Goal: Task Accomplishment & Management: Manage account settings

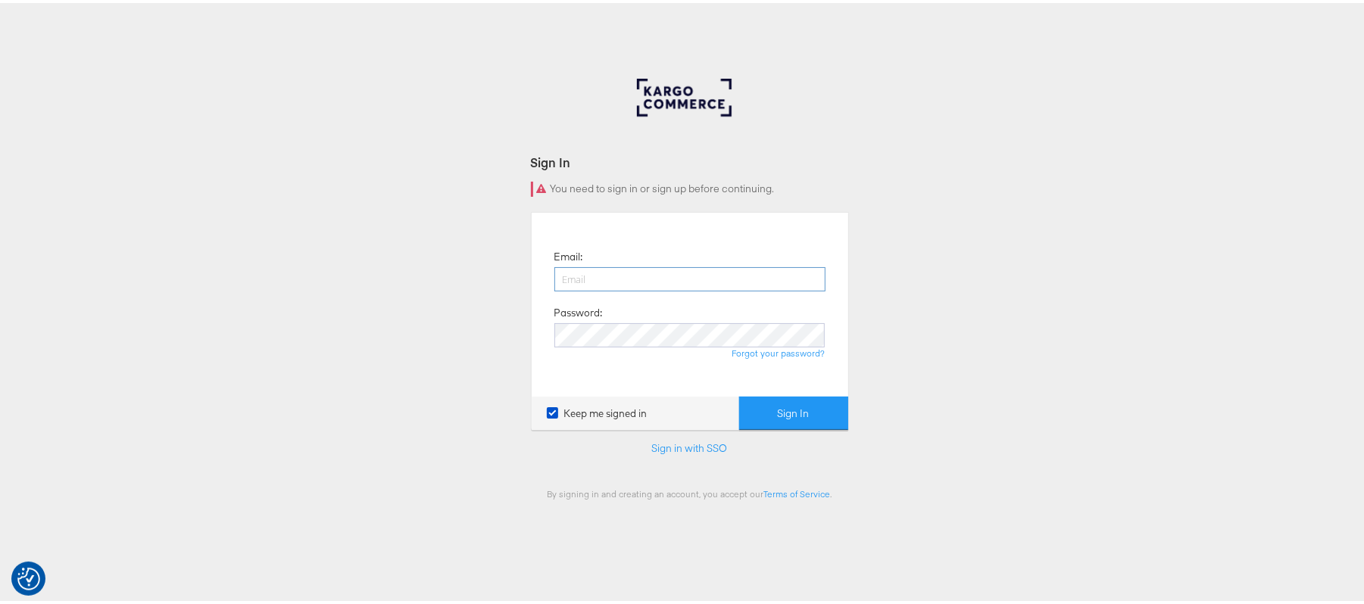
click at [580, 277] on input "email" at bounding box center [689, 276] width 271 height 24
type input "sudheer.bheemunipalli@kargo.com"
click at [739, 394] on button "Sign In" at bounding box center [793, 411] width 109 height 34
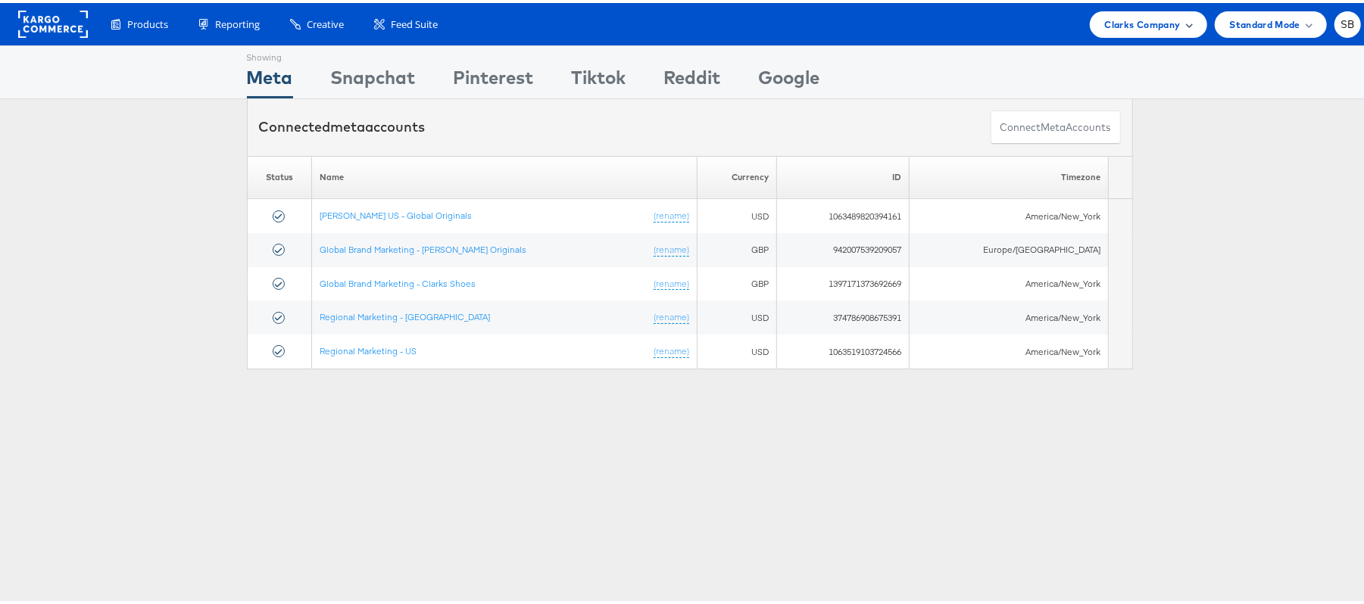
click at [1149, 17] on span "Clarks Company" at bounding box center [1143, 22] width 76 height 16
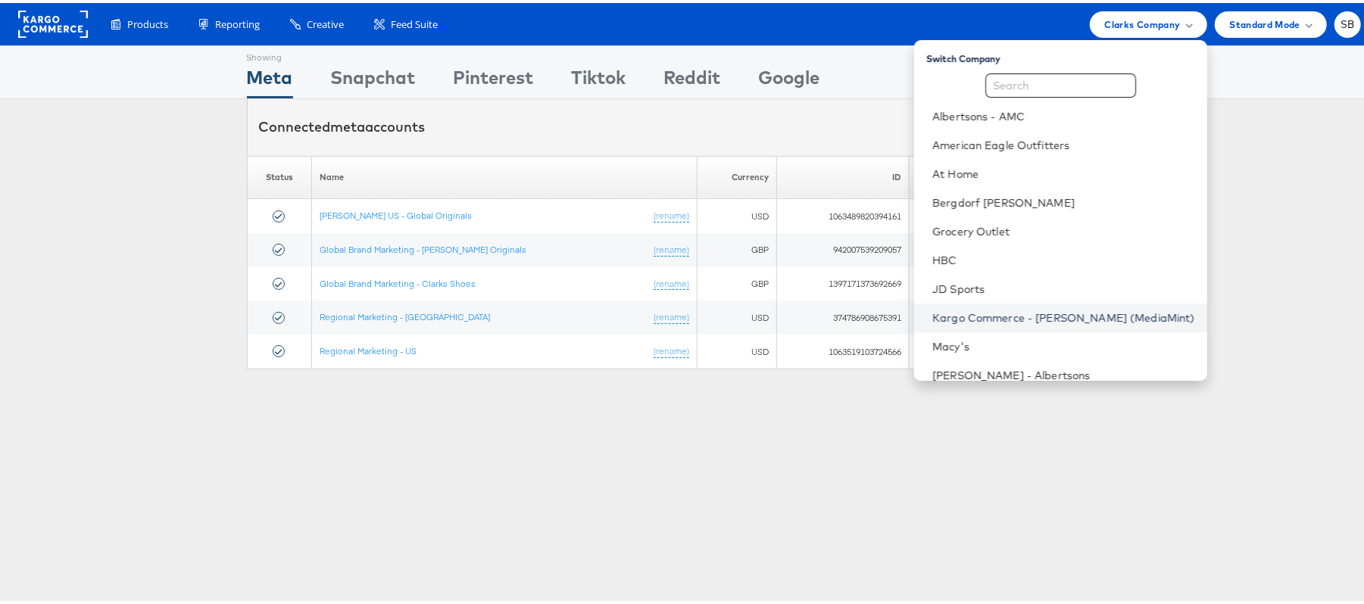
scroll to position [158, 0]
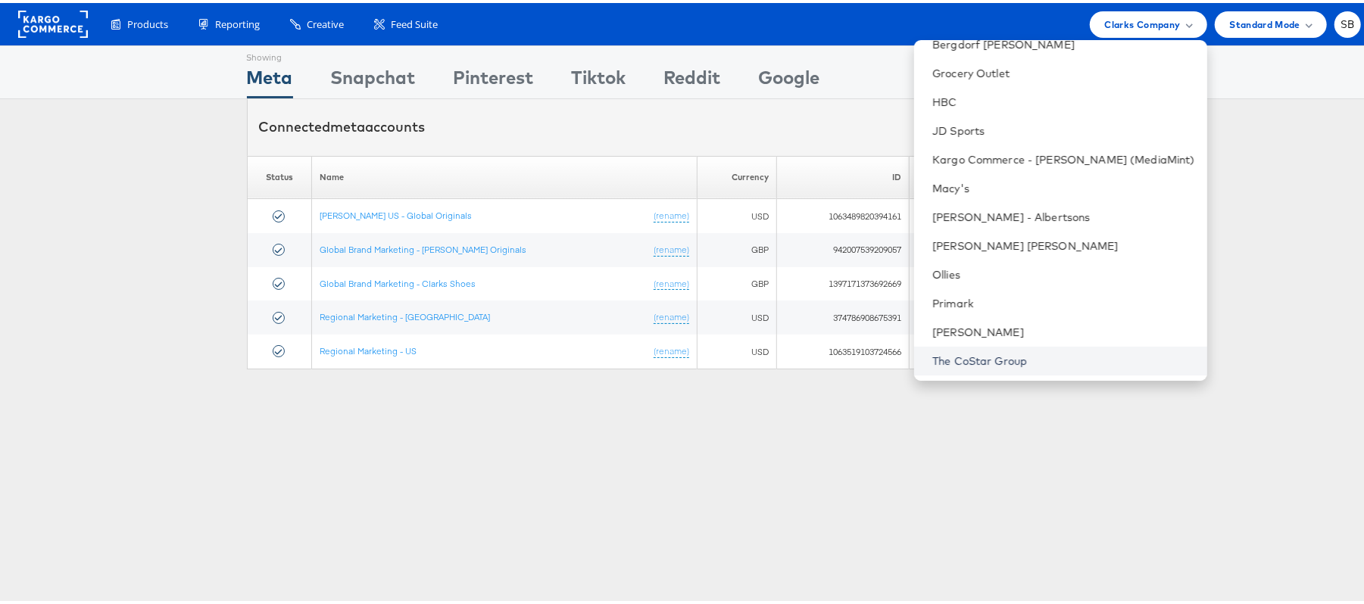
click at [1036, 351] on link "The CoStar Group" at bounding box center [1063, 358] width 263 height 15
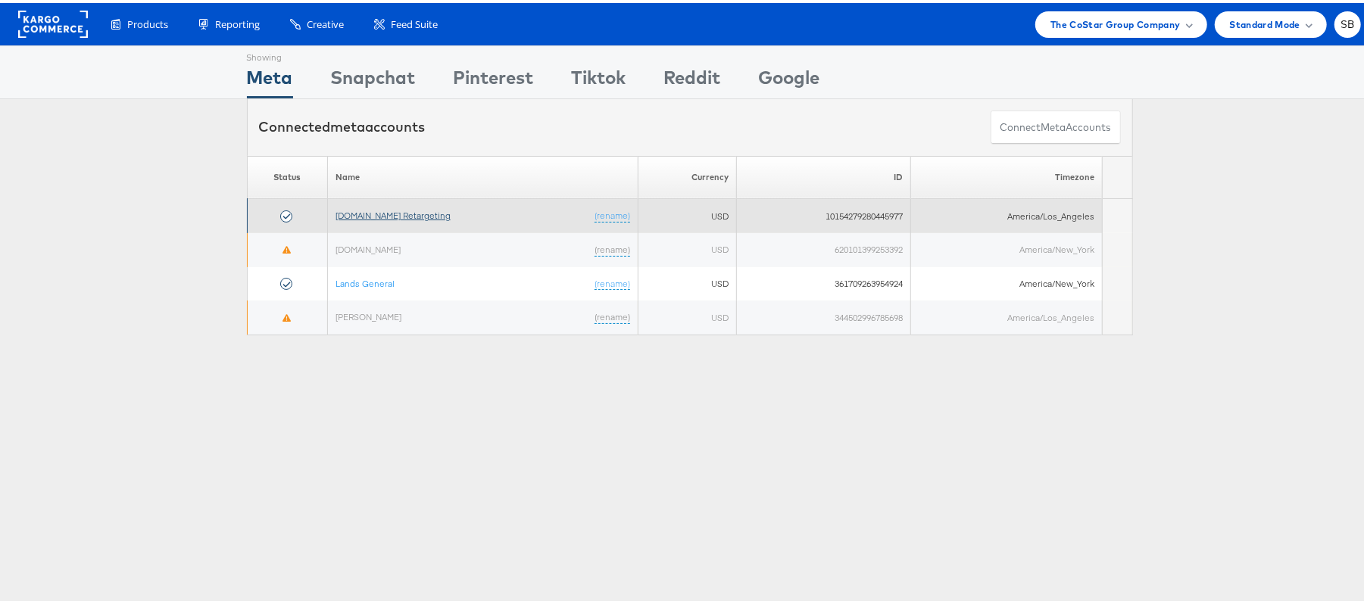
click at [410, 213] on link "[DOMAIN_NAME] Retargeting" at bounding box center [392, 212] width 115 height 11
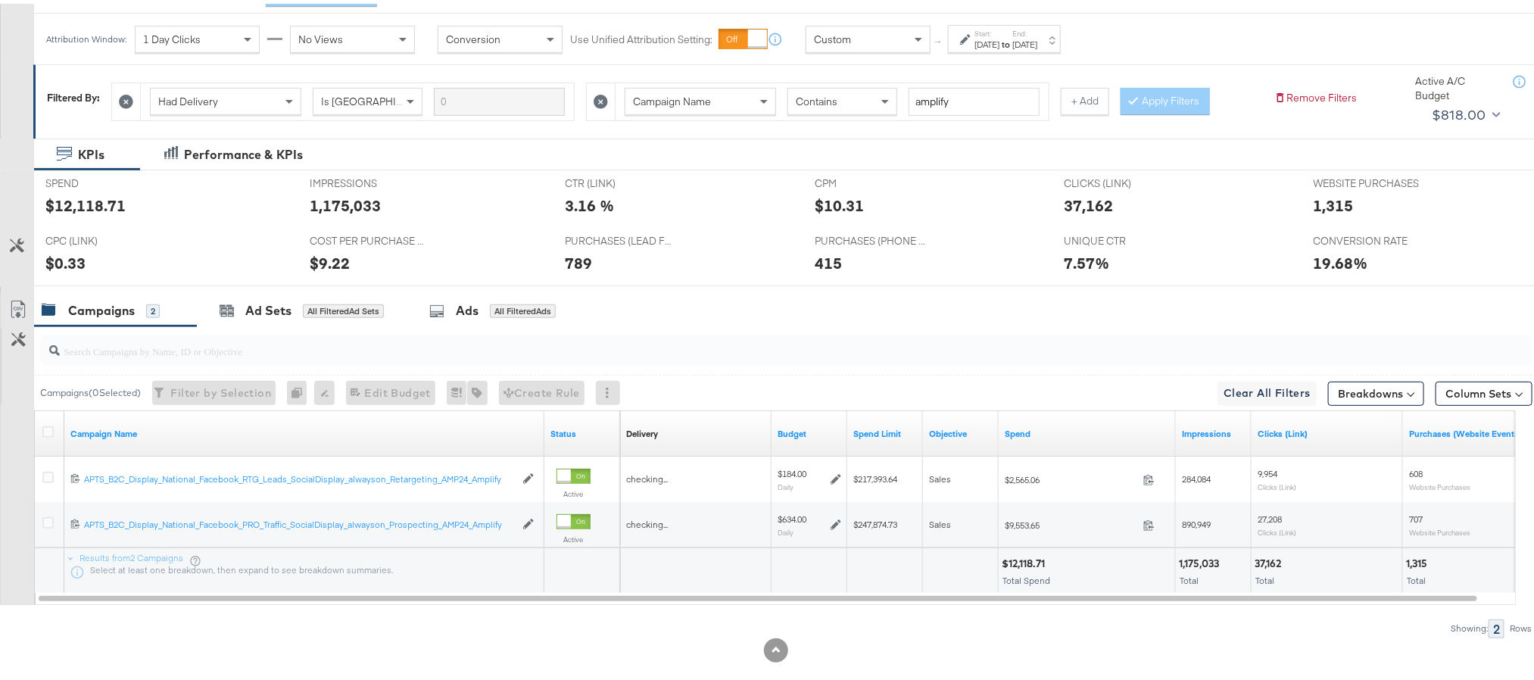
scroll to position [223, 0]
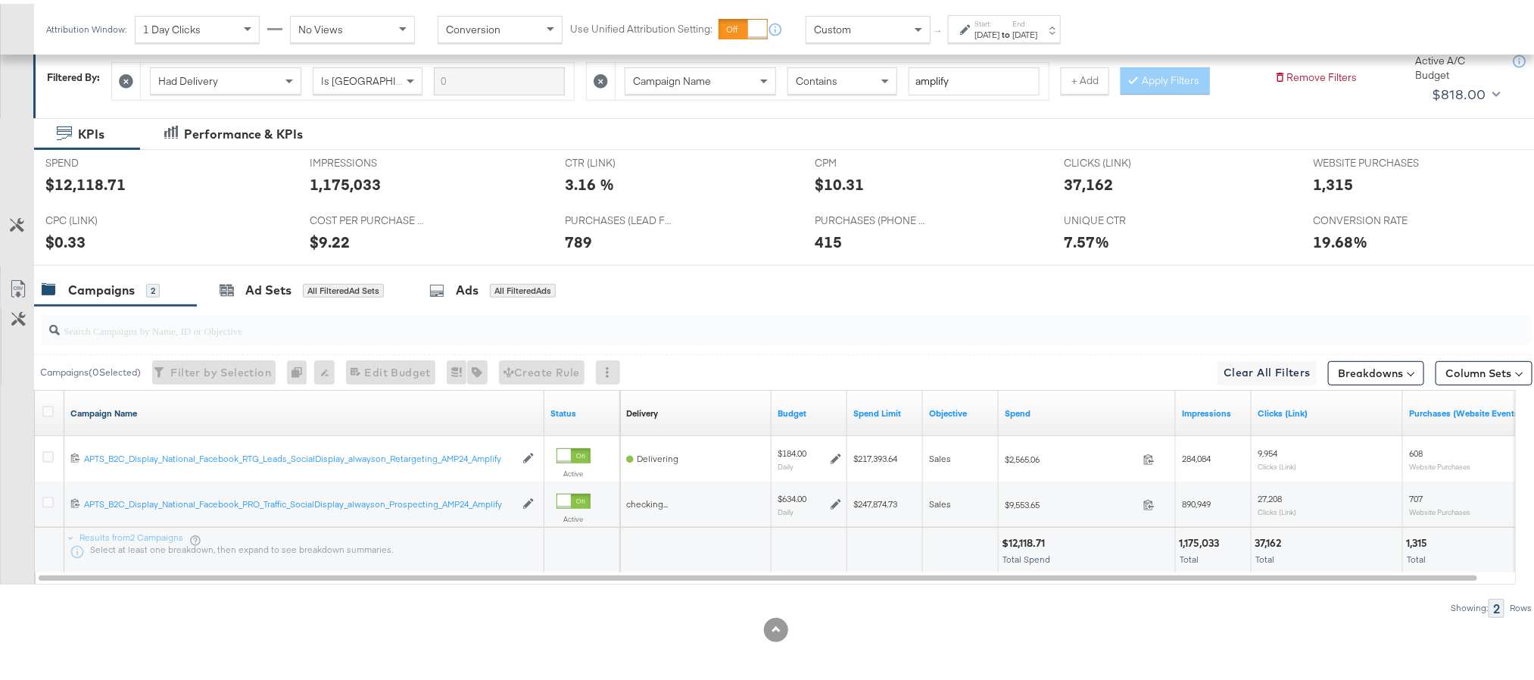
click at [119, 411] on link "Campaign Name" at bounding box center [304, 410] width 468 height 12
click at [119, 411] on link "Campaign Name ↓" at bounding box center [304, 410] width 468 height 12
click at [46, 411] on icon at bounding box center [47, 407] width 11 height 11
click at [0, 0] on input "checkbox" at bounding box center [0, 0] width 0 height 0
click at [232, 293] on icon at bounding box center [227, 286] width 14 height 14
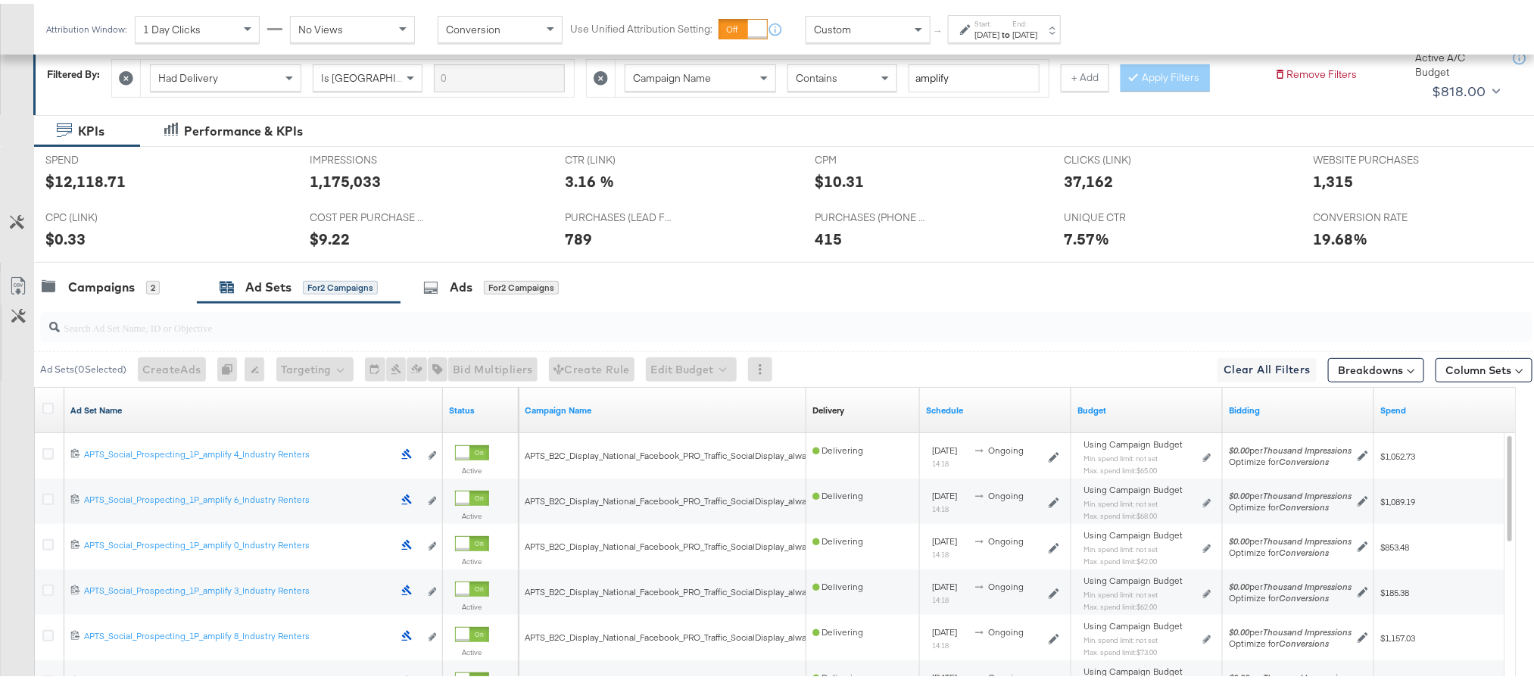
click at [93, 411] on link "Ad Set Name" at bounding box center [253, 407] width 366 height 12
click at [93, 411] on link "Ad Set Name ↓" at bounding box center [253, 407] width 366 height 12
click at [48, 405] on icon at bounding box center [47, 404] width 11 height 11
click at [0, 0] on input "checkbox" at bounding box center [0, 0] width 0 height 0
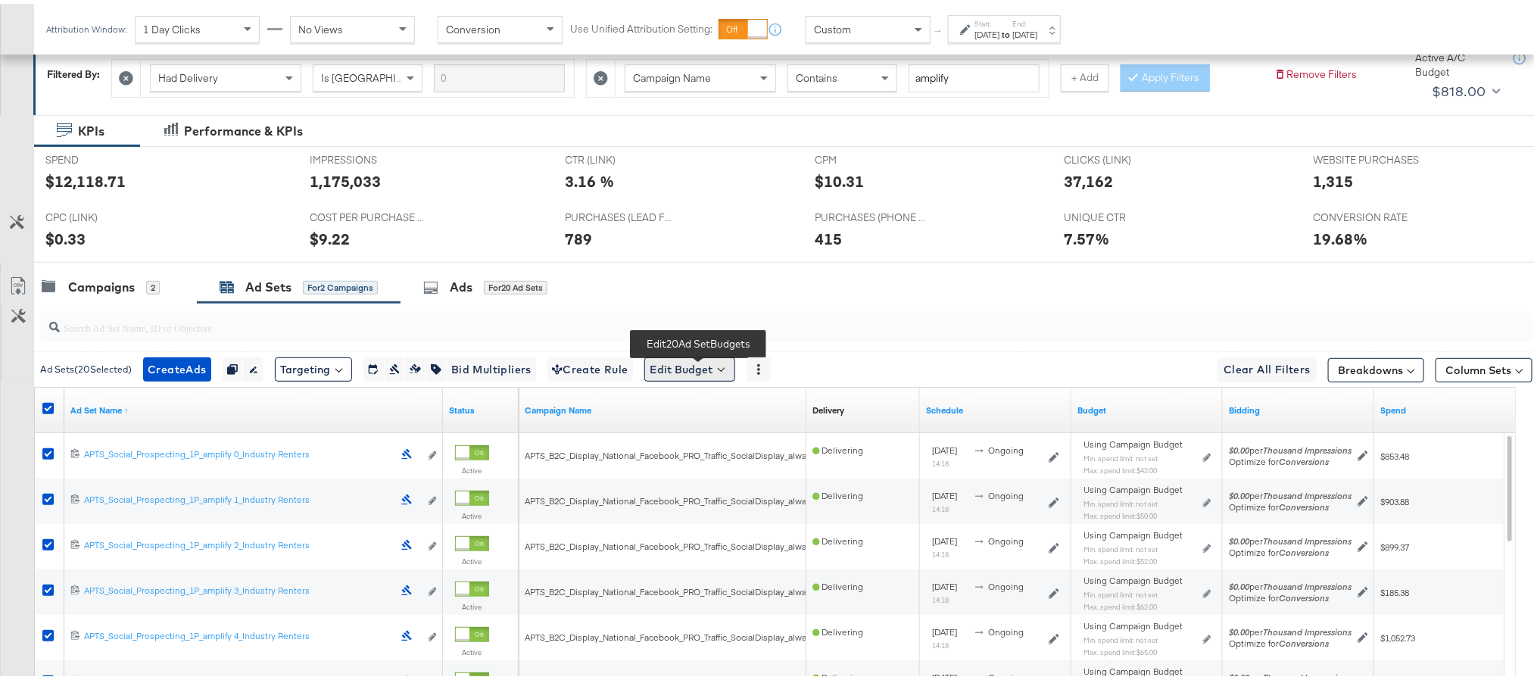
click at [694, 364] on button "Edit Budget" at bounding box center [689, 366] width 91 height 24
click at [711, 444] on span "Edit Ad Set Spend Limits" at bounding box center [707, 436] width 112 height 20
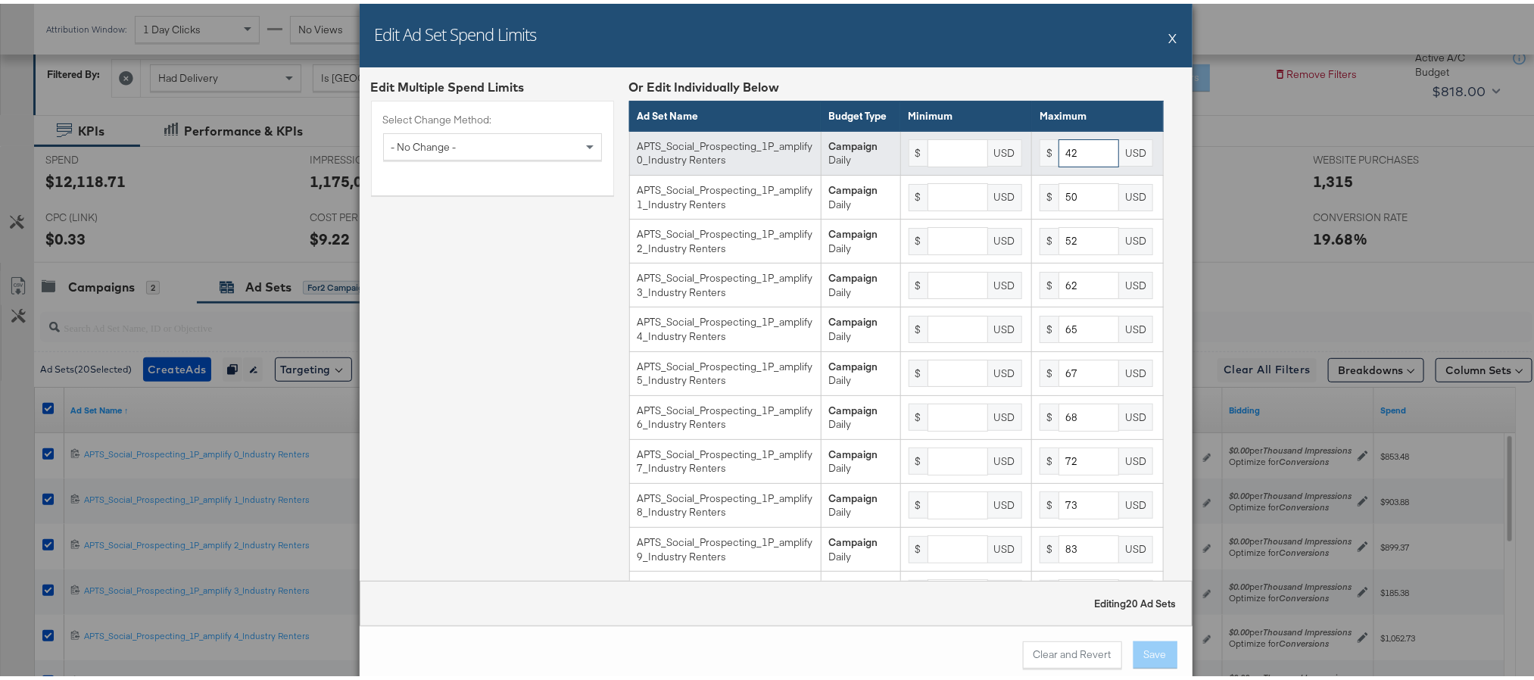
click at [1066, 164] on input "42" at bounding box center [1089, 150] width 61 height 28
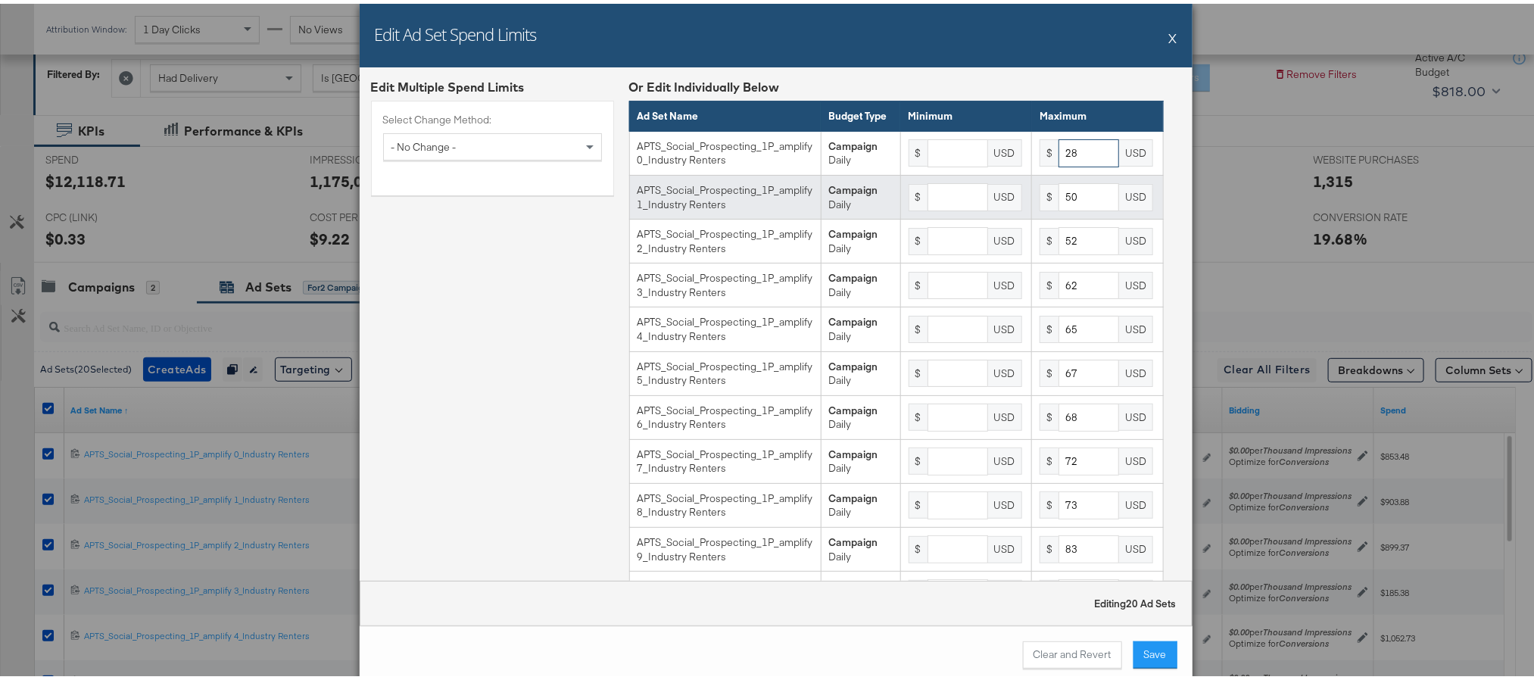
type input "28"
click at [1061, 207] on input "50" at bounding box center [1089, 193] width 61 height 28
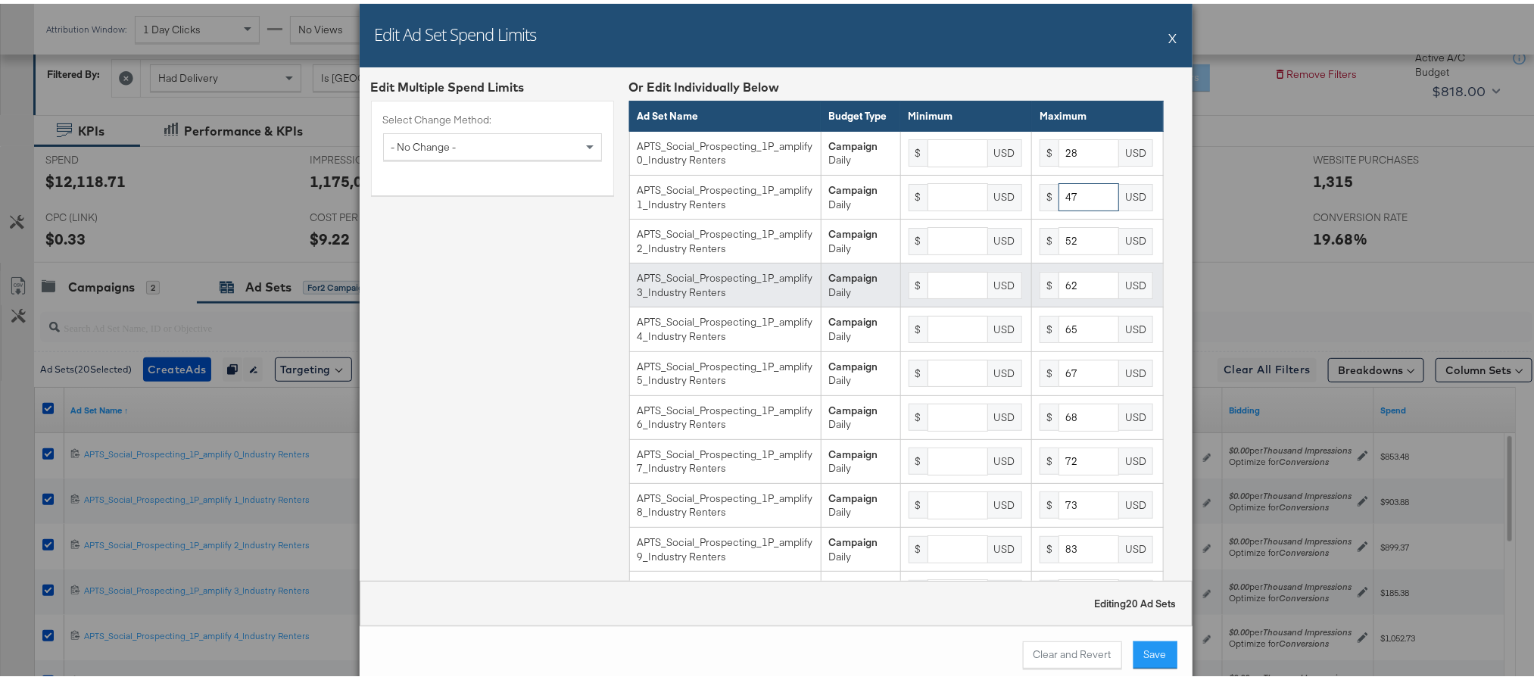
type input "47"
click at [1059, 296] on input "62" at bounding box center [1089, 282] width 61 height 28
type input "63"
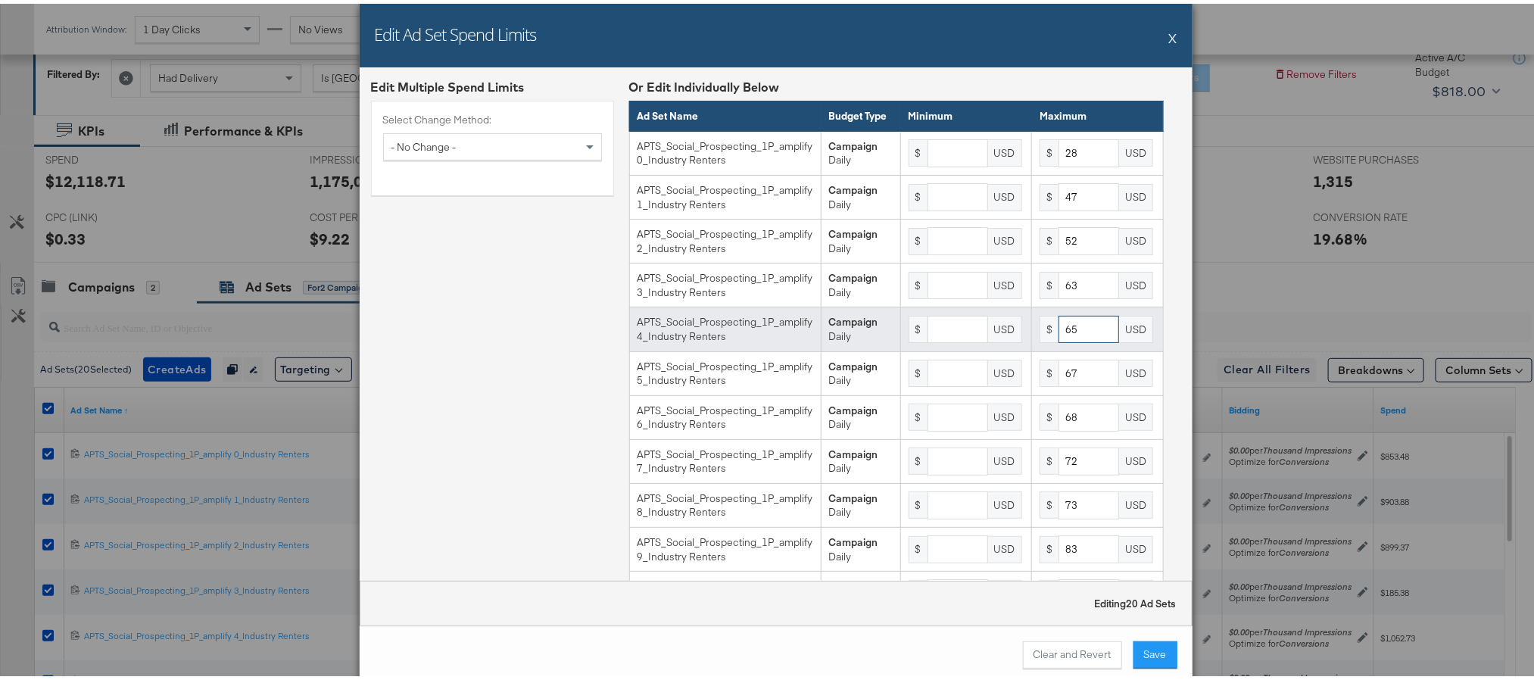
click at [1064, 340] on input "65" at bounding box center [1089, 326] width 61 height 28
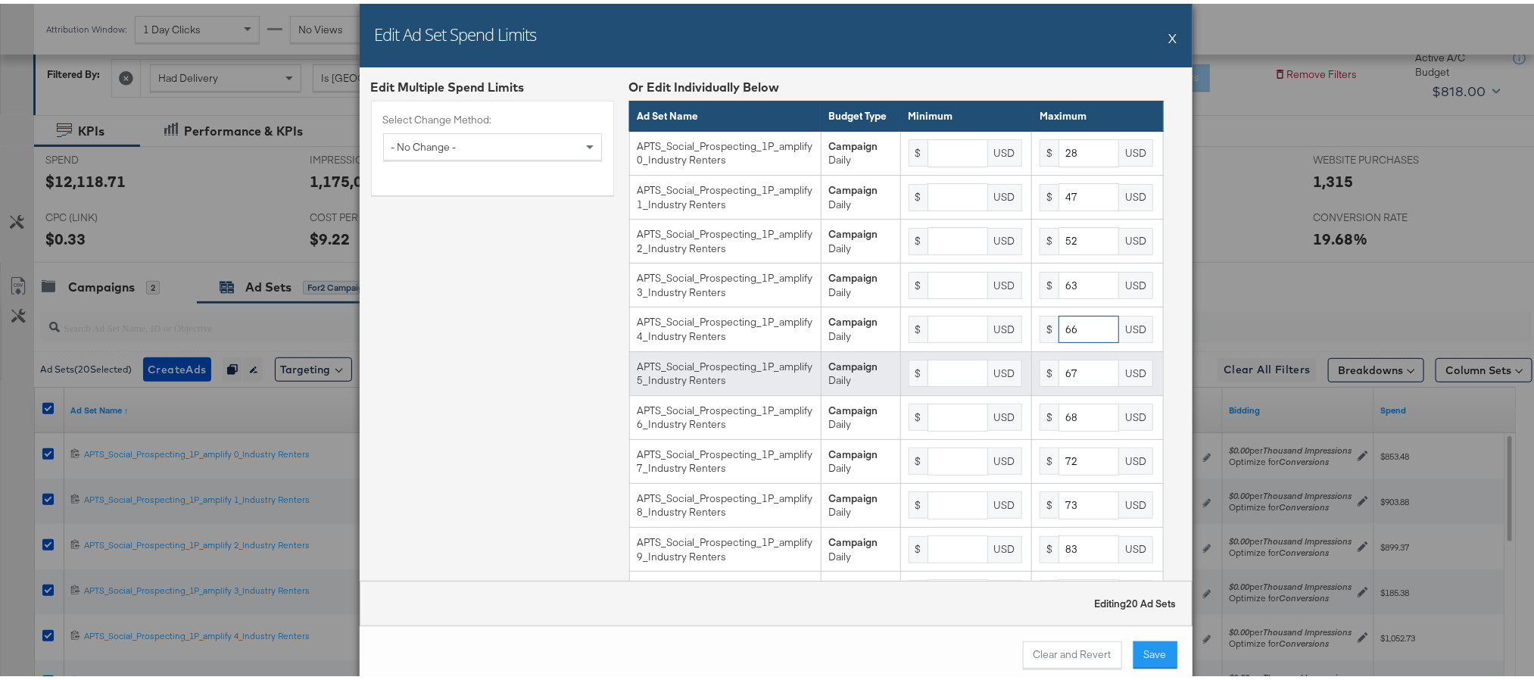
type input "66"
click at [1059, 384] on input "67" at bounding box center [1089, 370] width 61 height 28
type input "69"
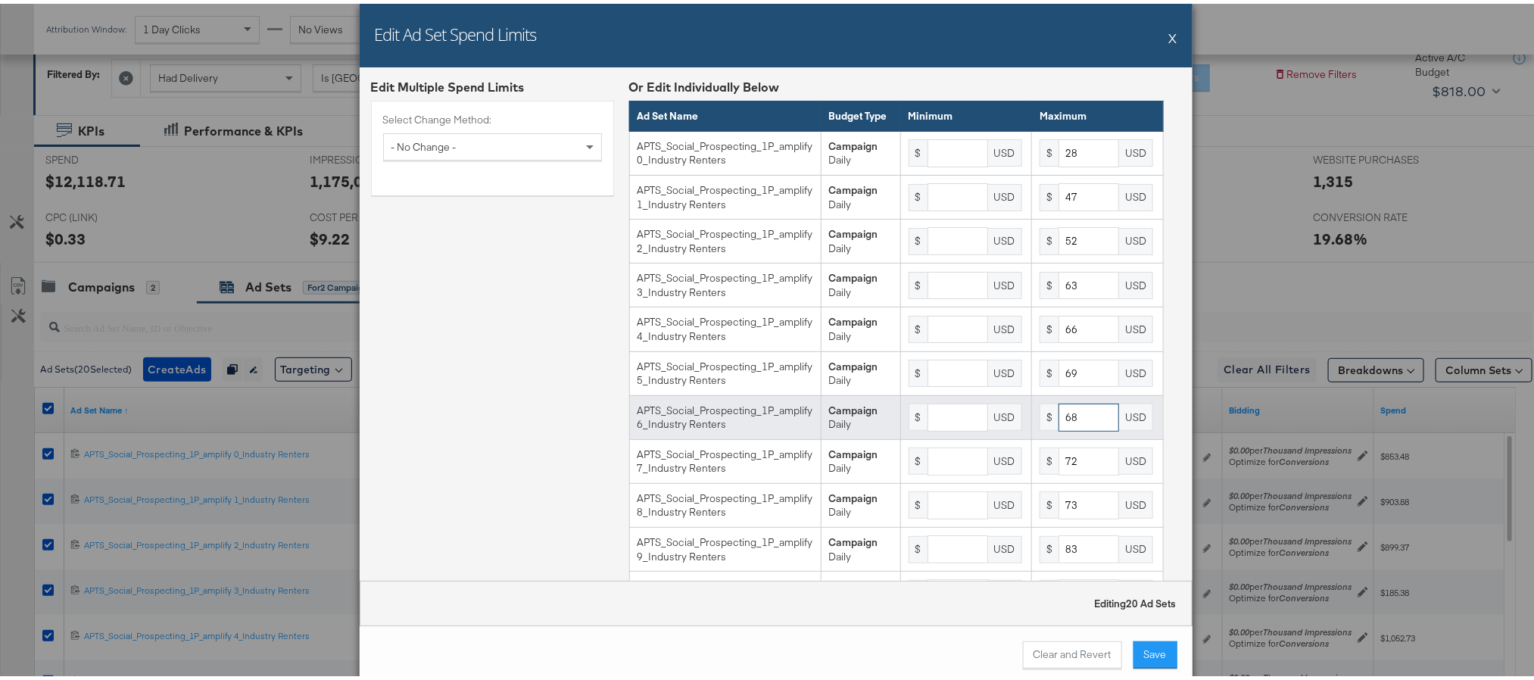
click at [1061, 428] on input "68" at bounding box center [1089, 414] width 61 height 28
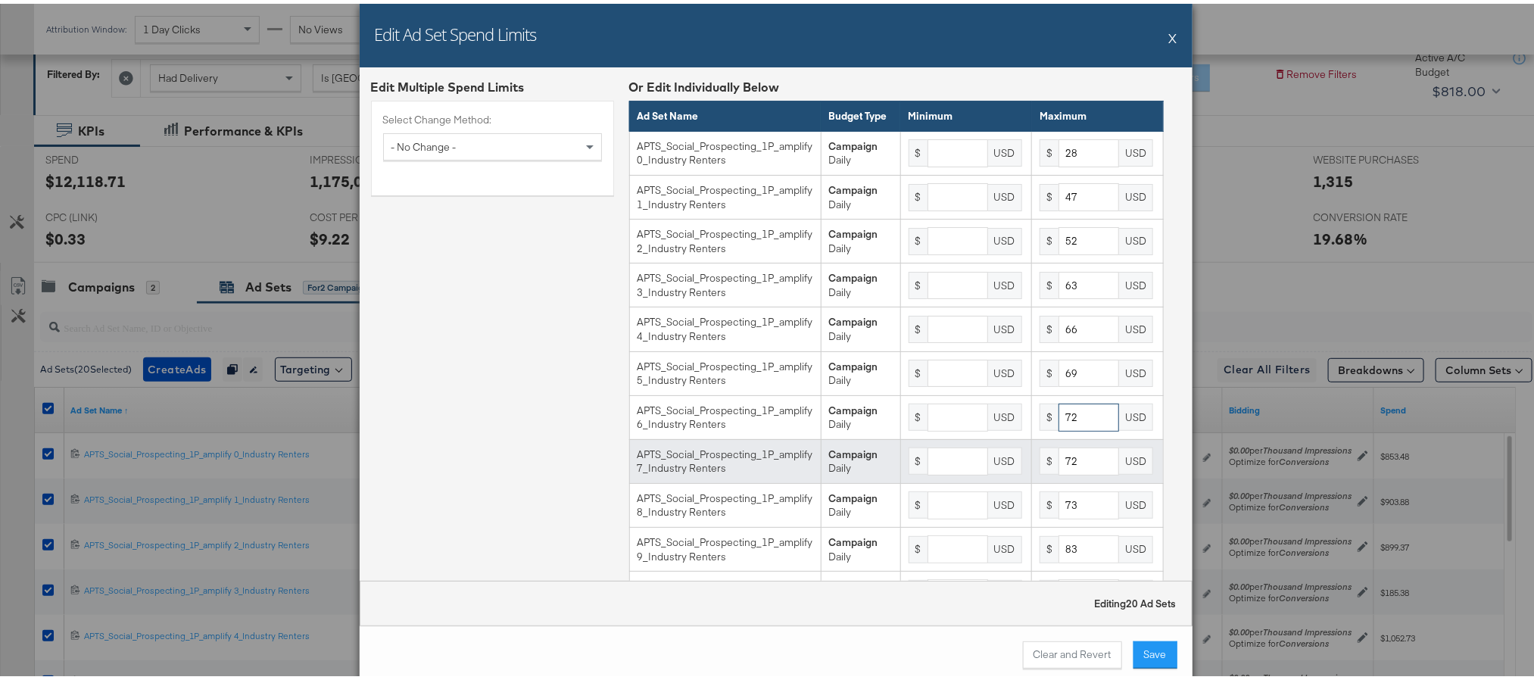
type input "72"
click at [1070, 472] on input "72" at bounding box center [1089, 458] width 61 height 28
type input "74"
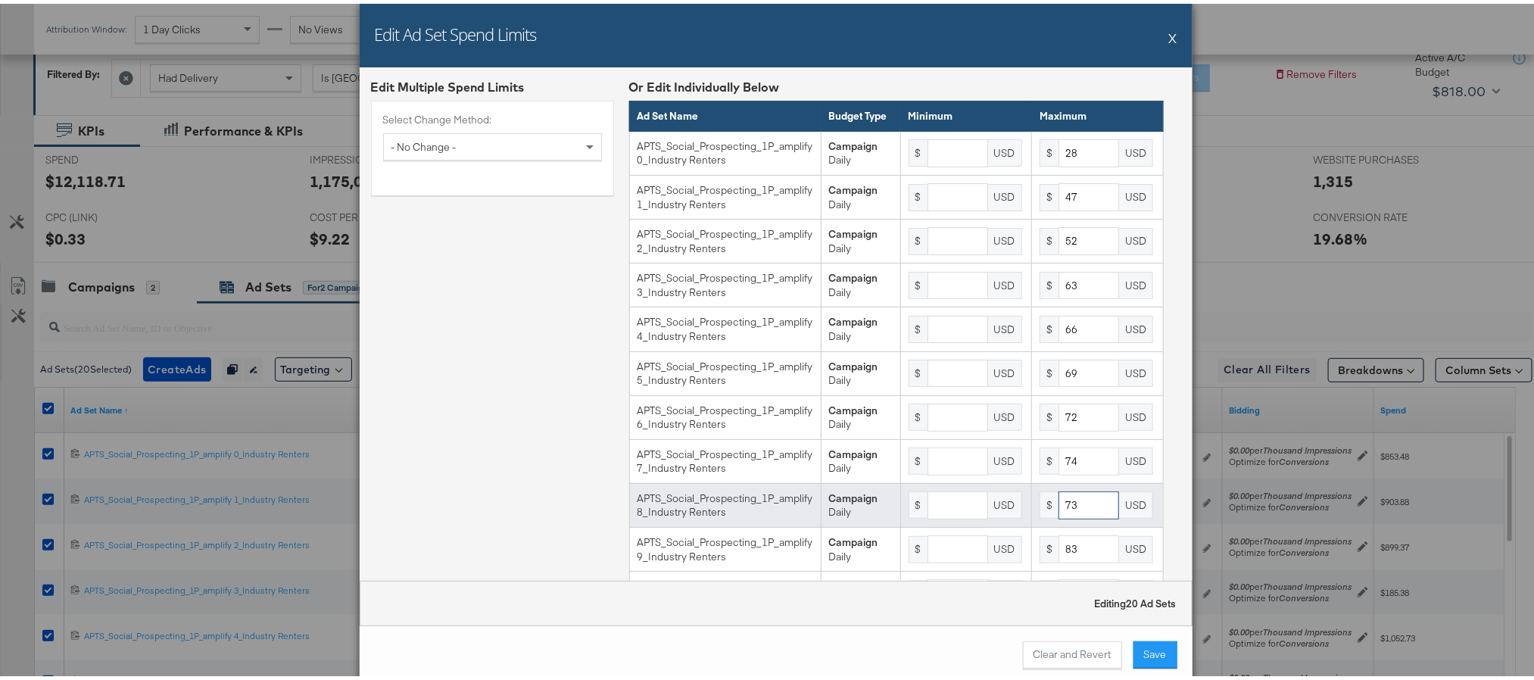
click at [1068, 516] on input "73" at bounding box center [1089, 502] width 61 height 28
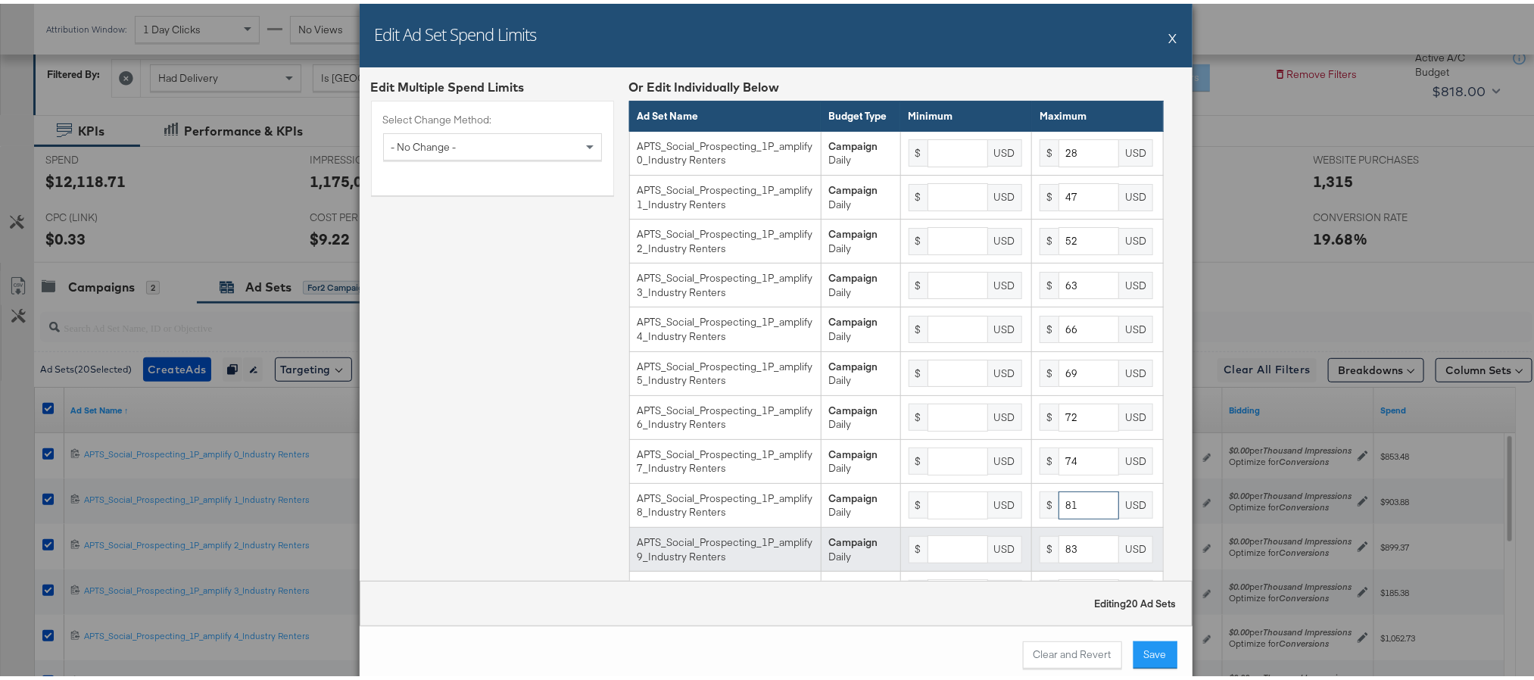
type input "81"
click at [1066, 560] on input "83" at bounding box center [1089, 546] width 61 height 28
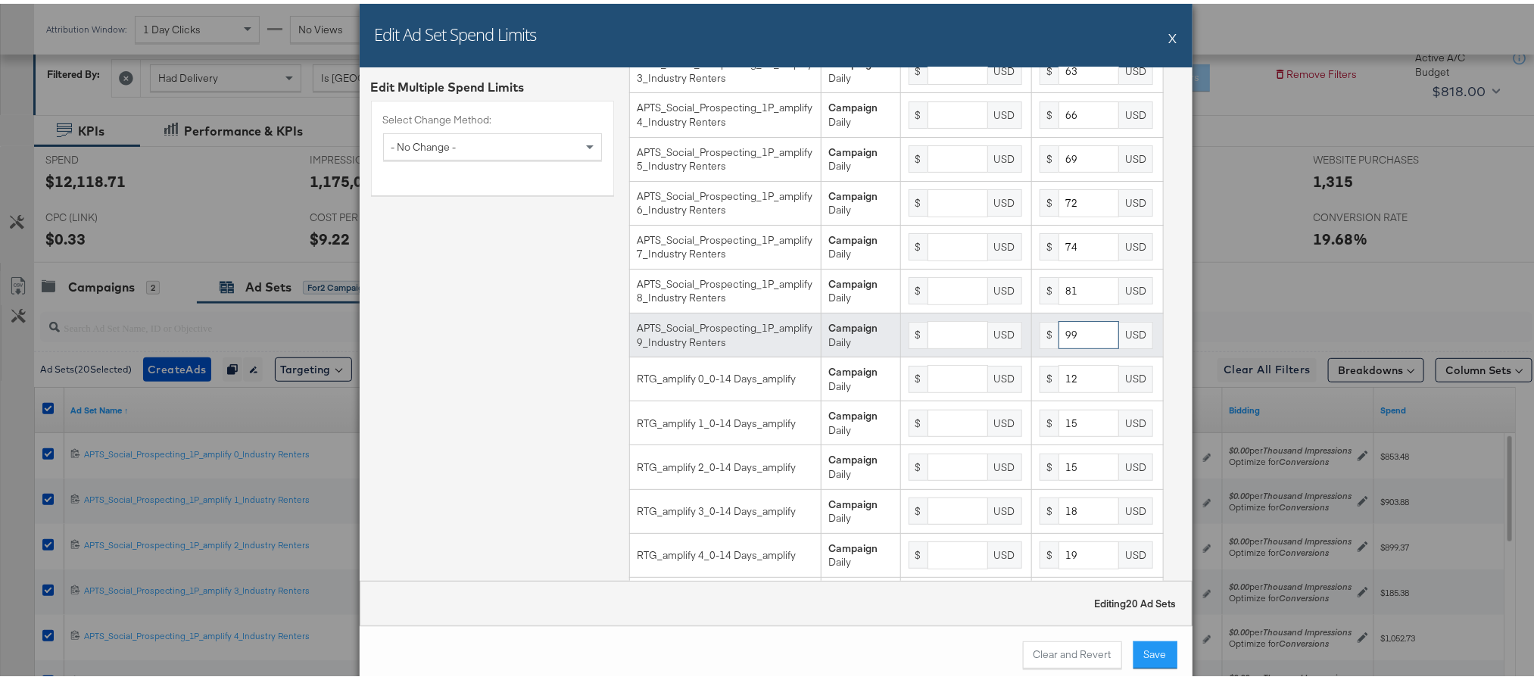
scroll to position [242, 0]
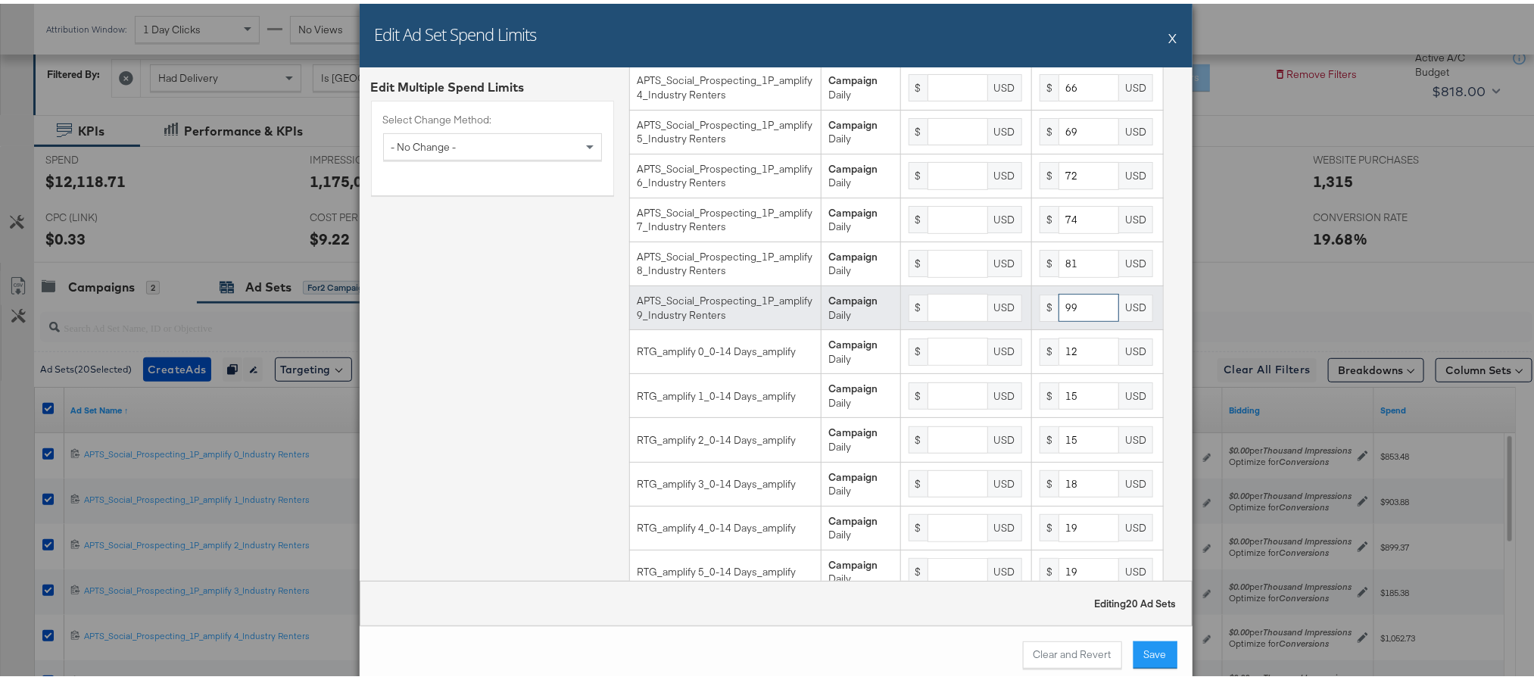
type input "99"
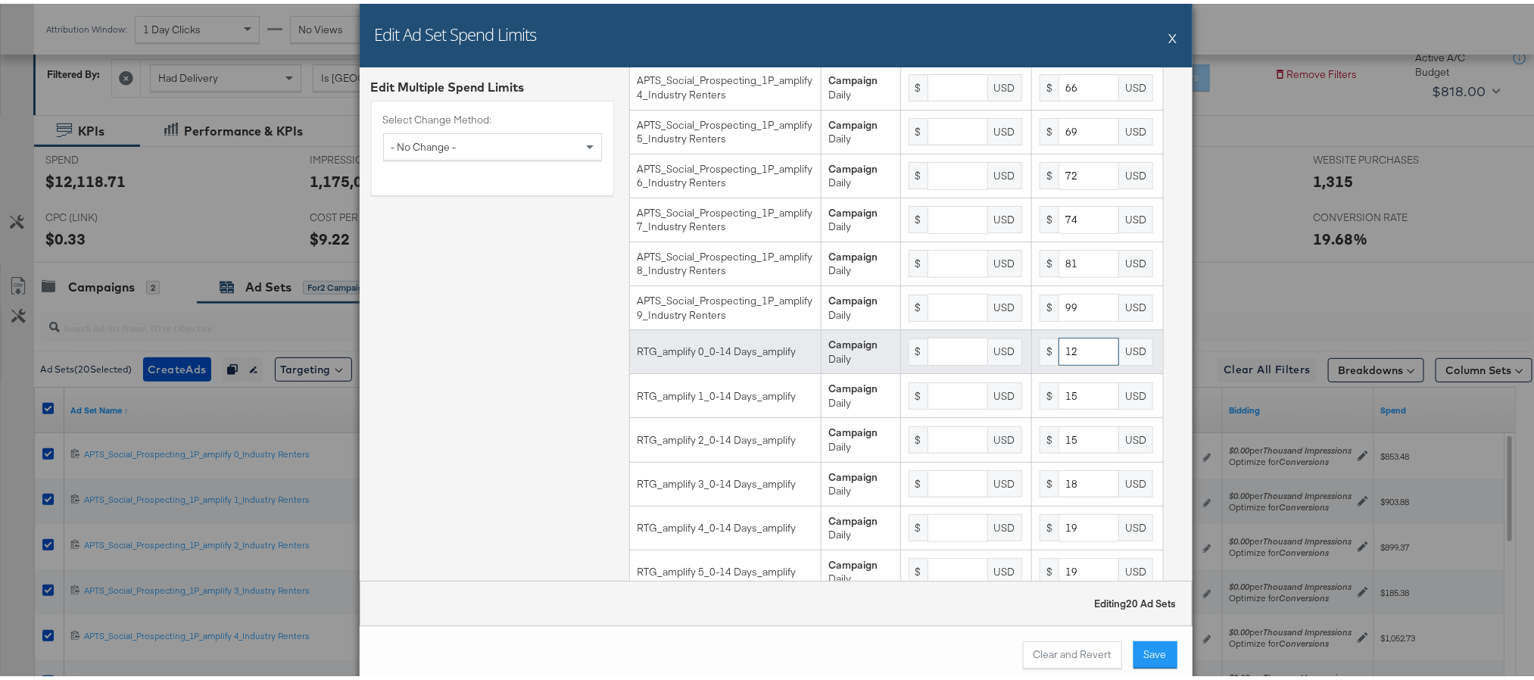
click at [1073, 359] on input "12" at bounding box center [1089, 348] width 61 height 28
click at [1059, 362] on input "8" at bounding box center [1089, 348] width 61 height 28
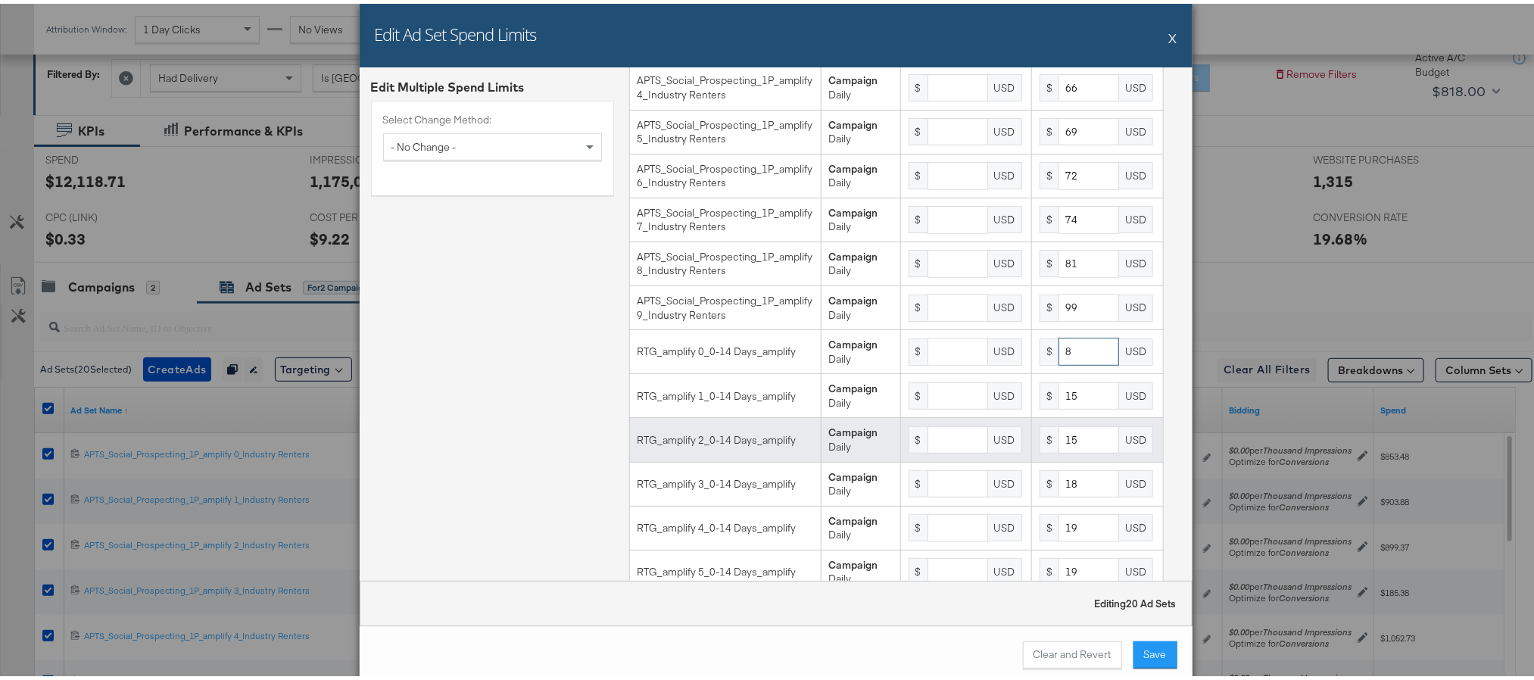
type input "8"
click at [1059, 451] on input "15" at bounding box center [1089, 437] width 61 height 28
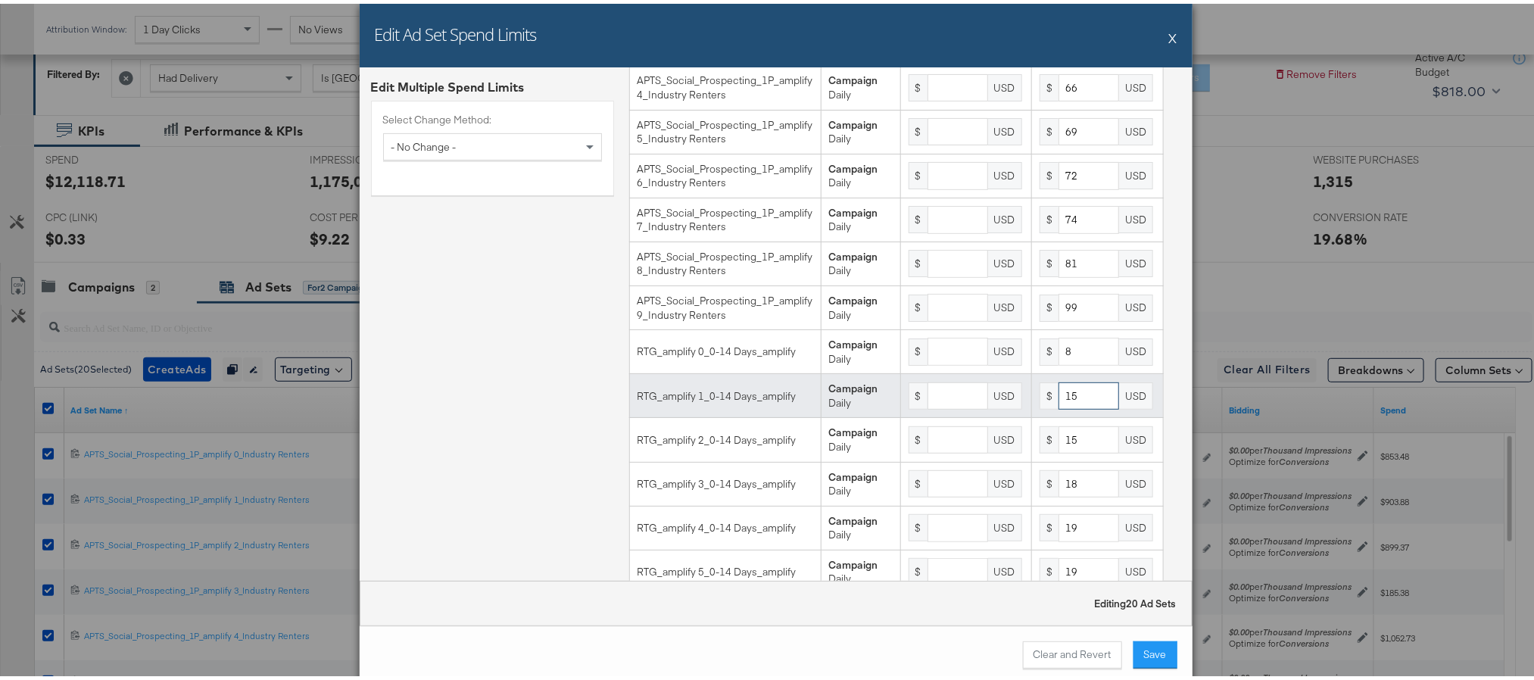
click at [1066, 407] on input "15" at bounding box center [1089, 393] width 61 height 28
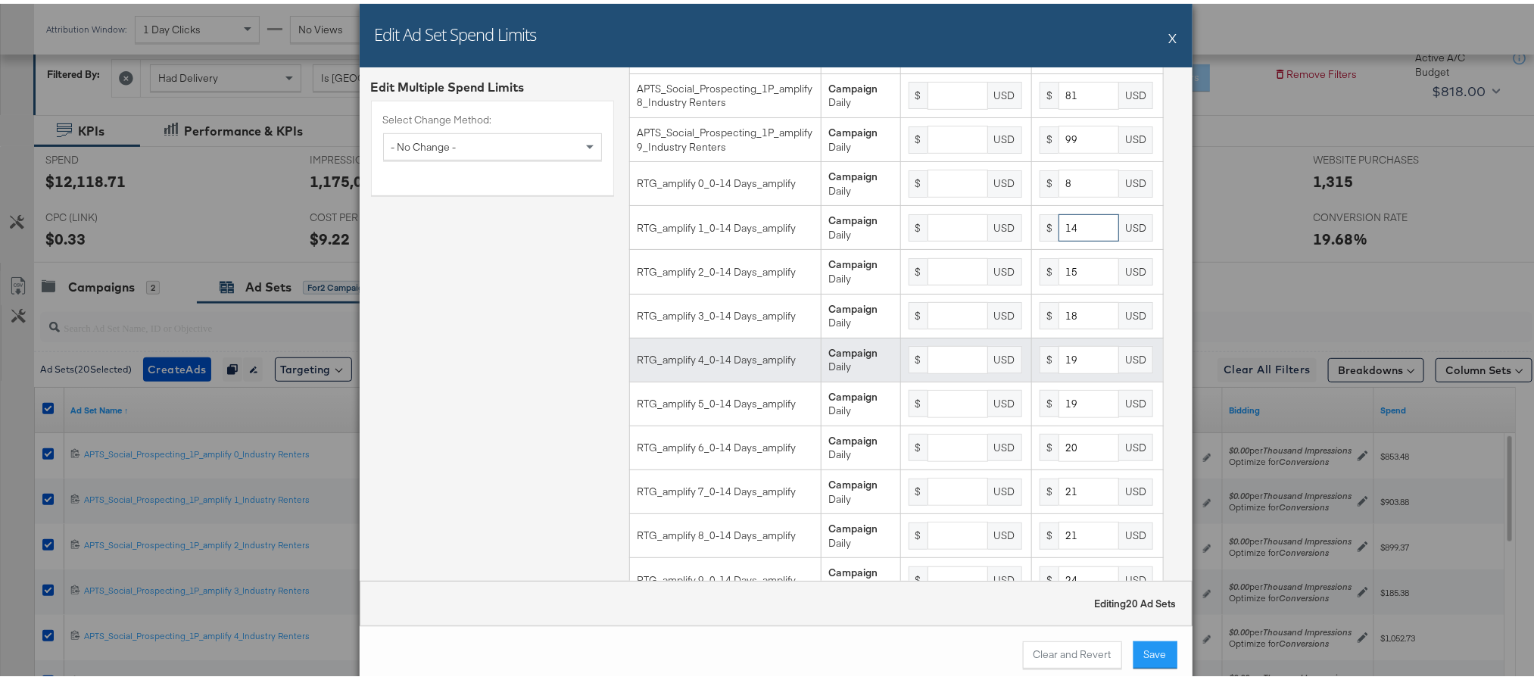
scroll to position [411, 0]
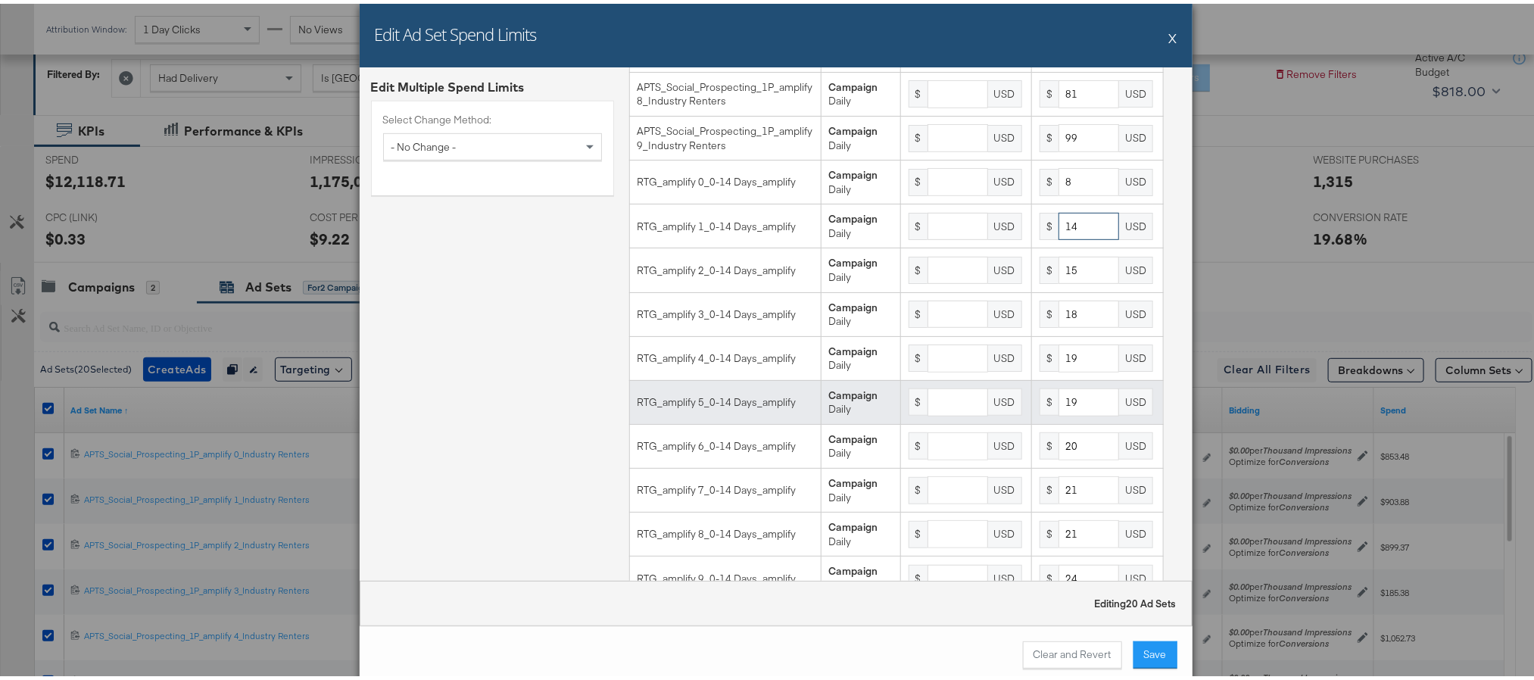
type input "14"
click at [1073, 413] on input "19" at bounding box center [1089, 399] width 61 height 28
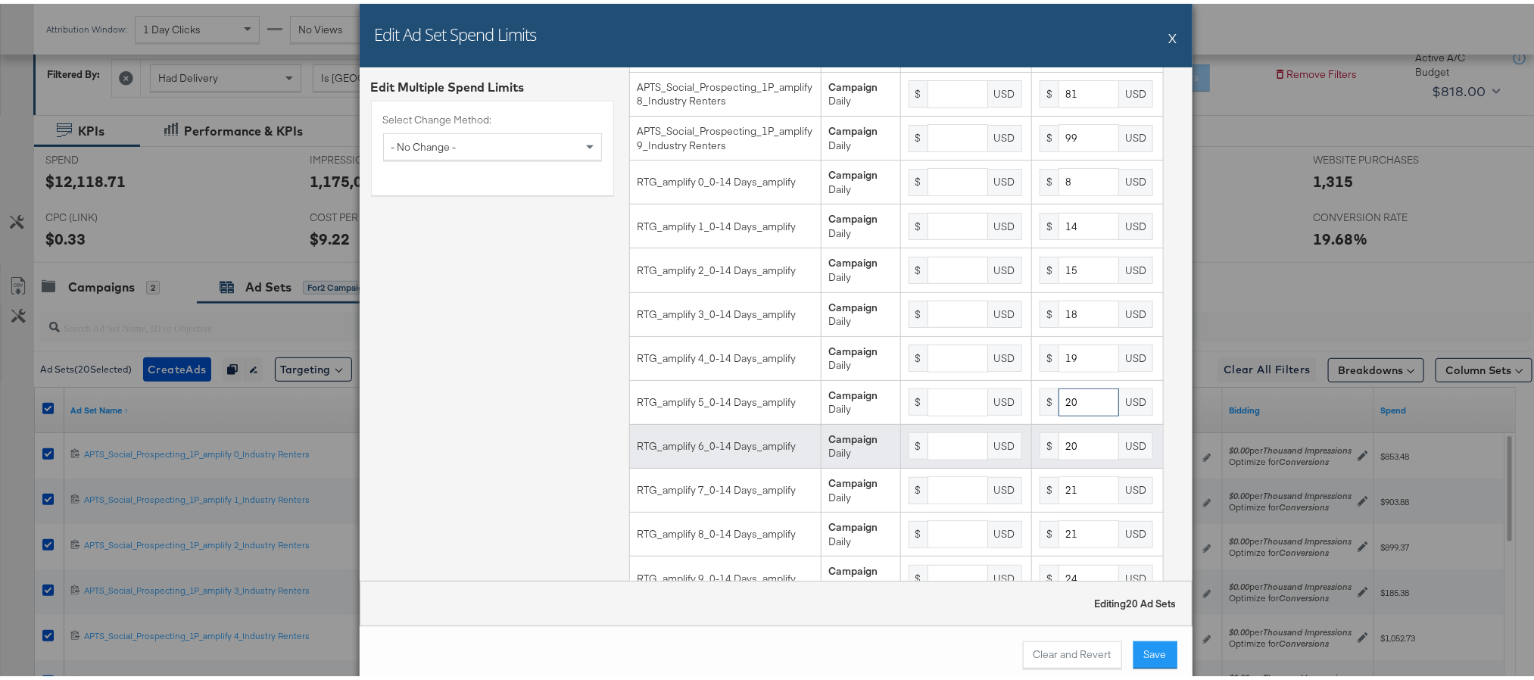
type input "20"
click at [1062, 457] on input "20" at bounding box center [1089, 443] width 61 height 28
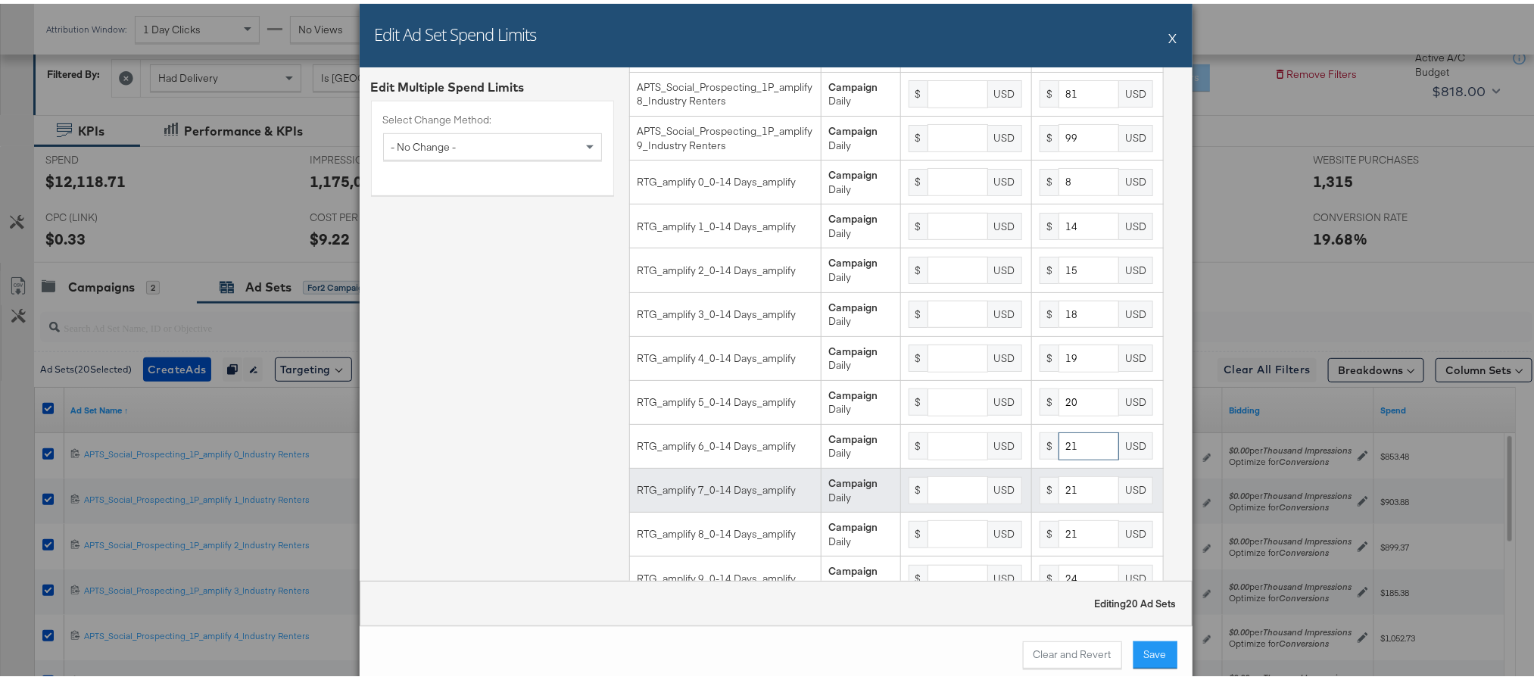
type input "21"
click at [1059, 500] on input "21" at bounding box center [1089, 486] width 61 height 28
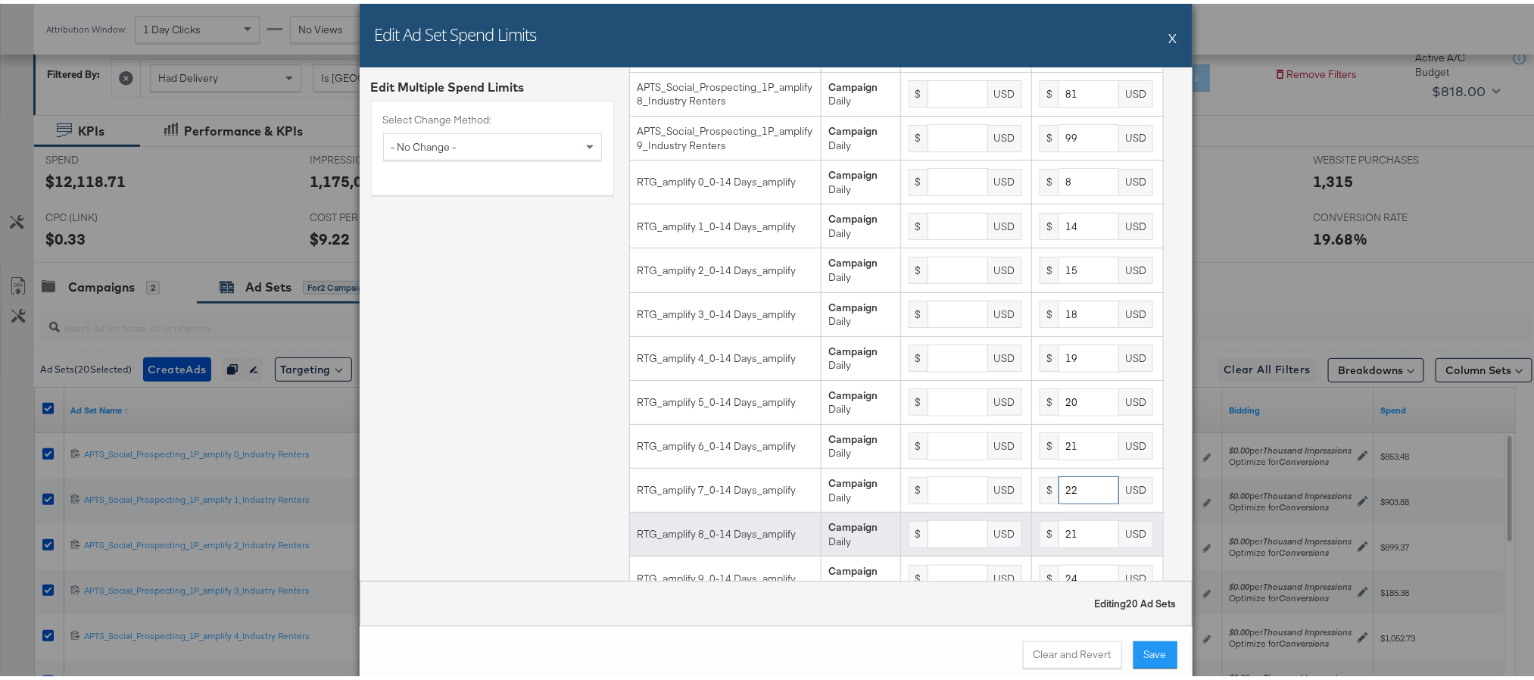
type input "22"
click at [1062, 544] on input "21" at bounding box center [1089, 530] width 61 height 28
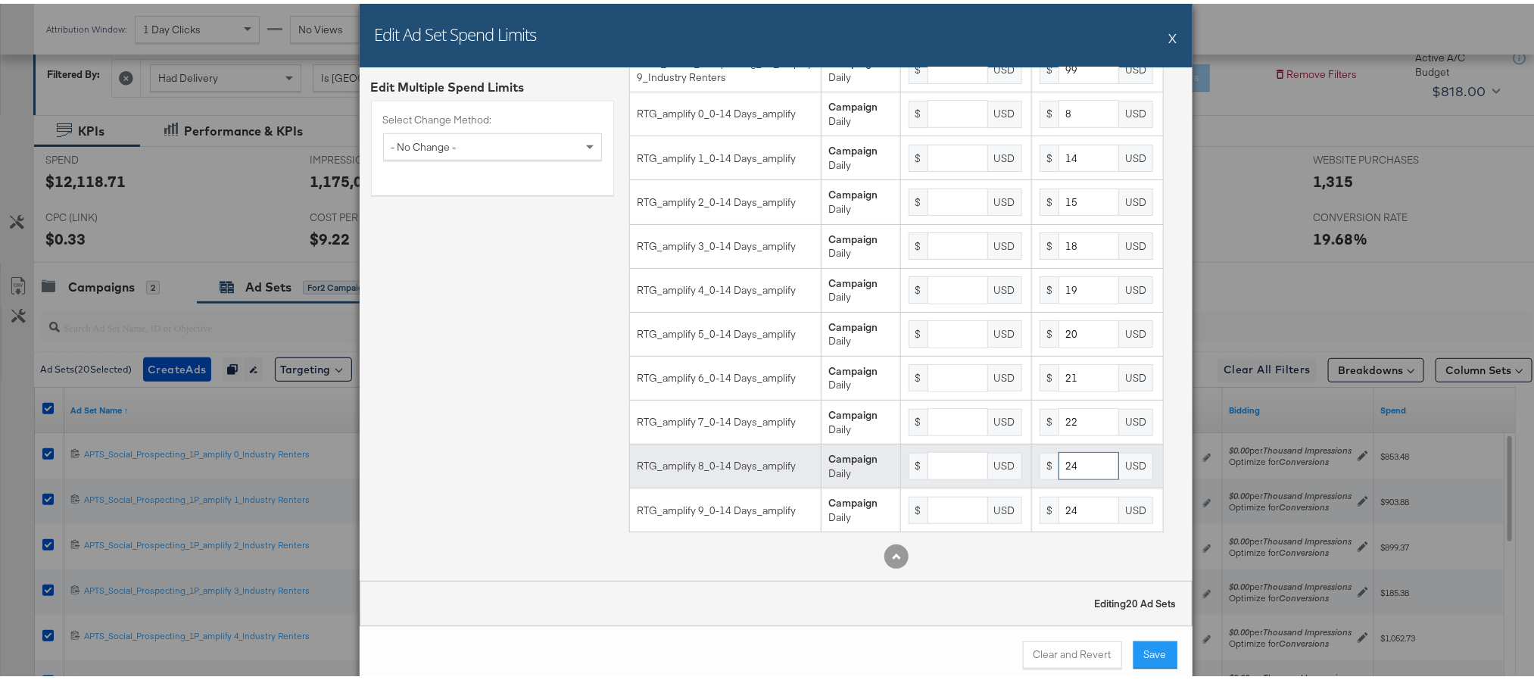
scroll to position [507, 0]
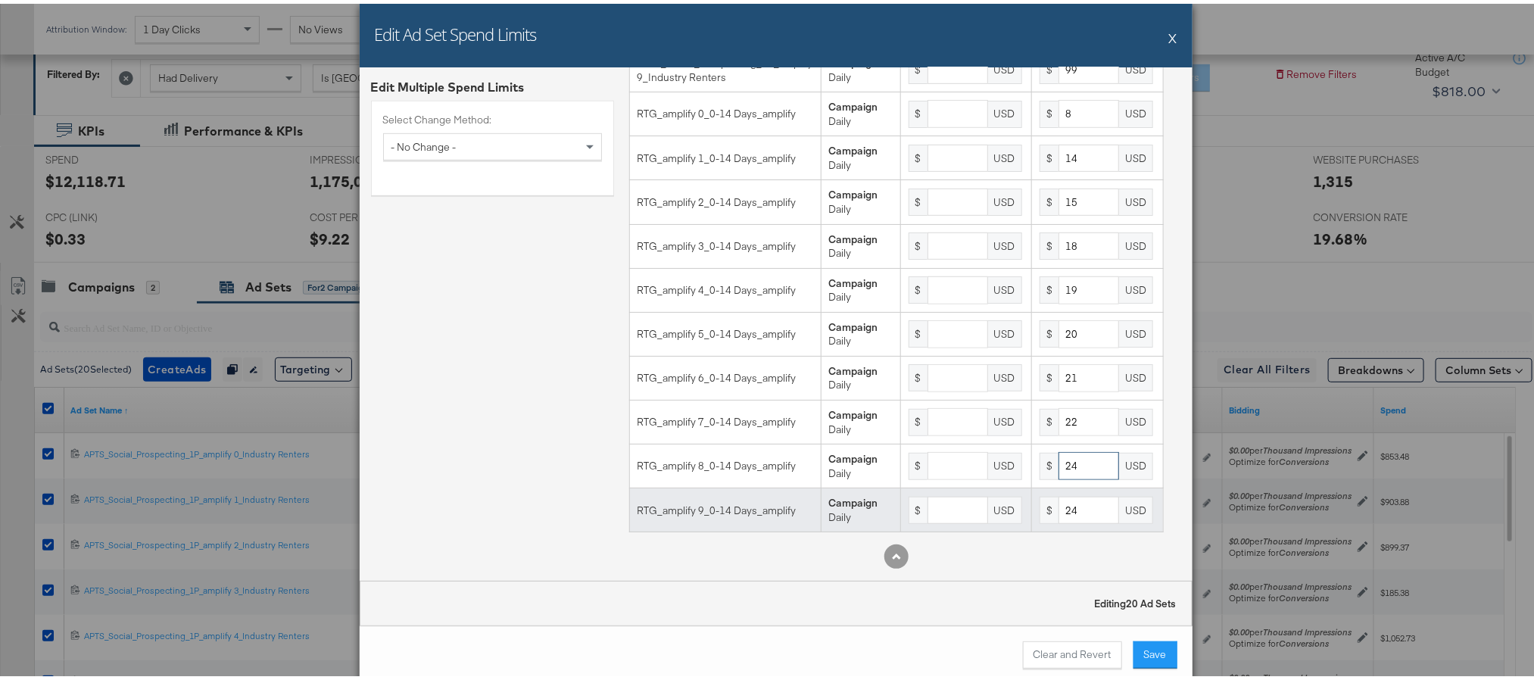
type input "24"
click at [1068, 509] on input "24" at bounding box center [1089, 507] width 61 height 28
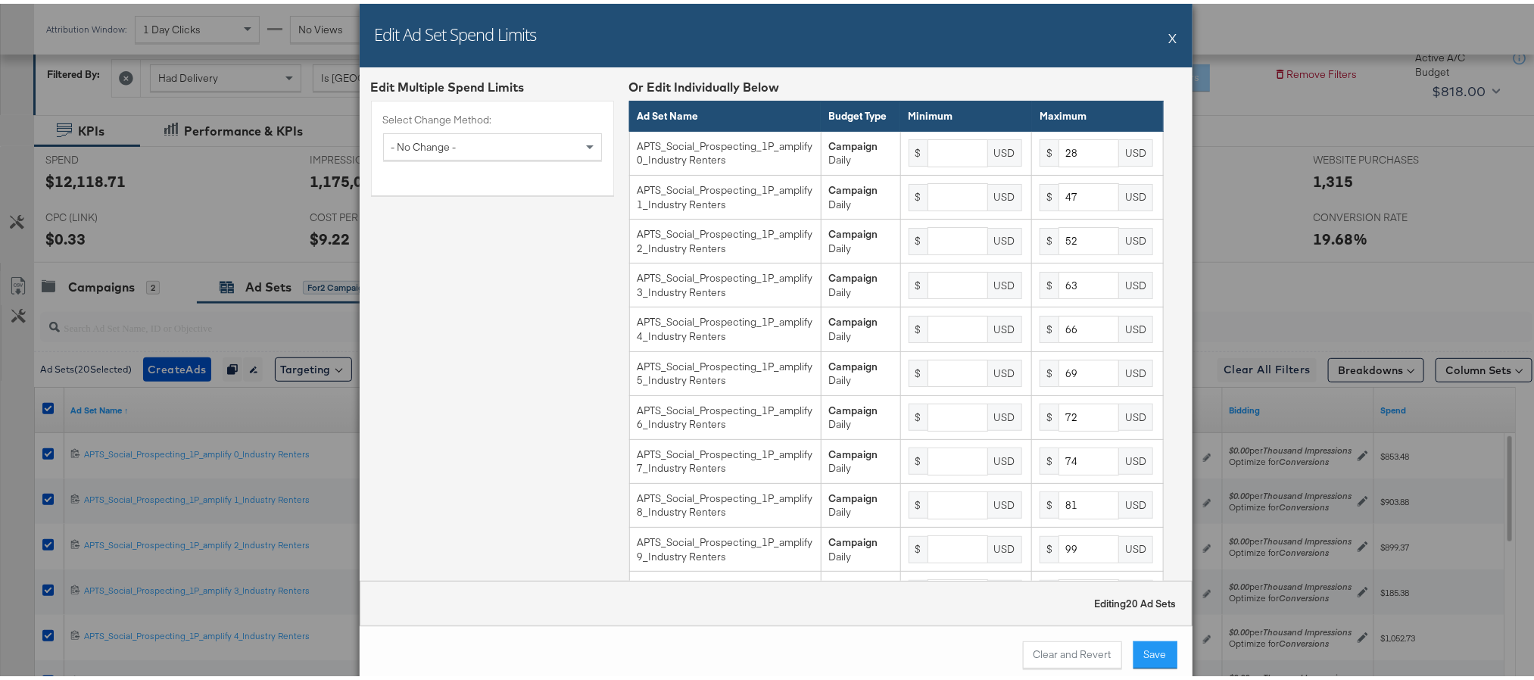
type input "29"
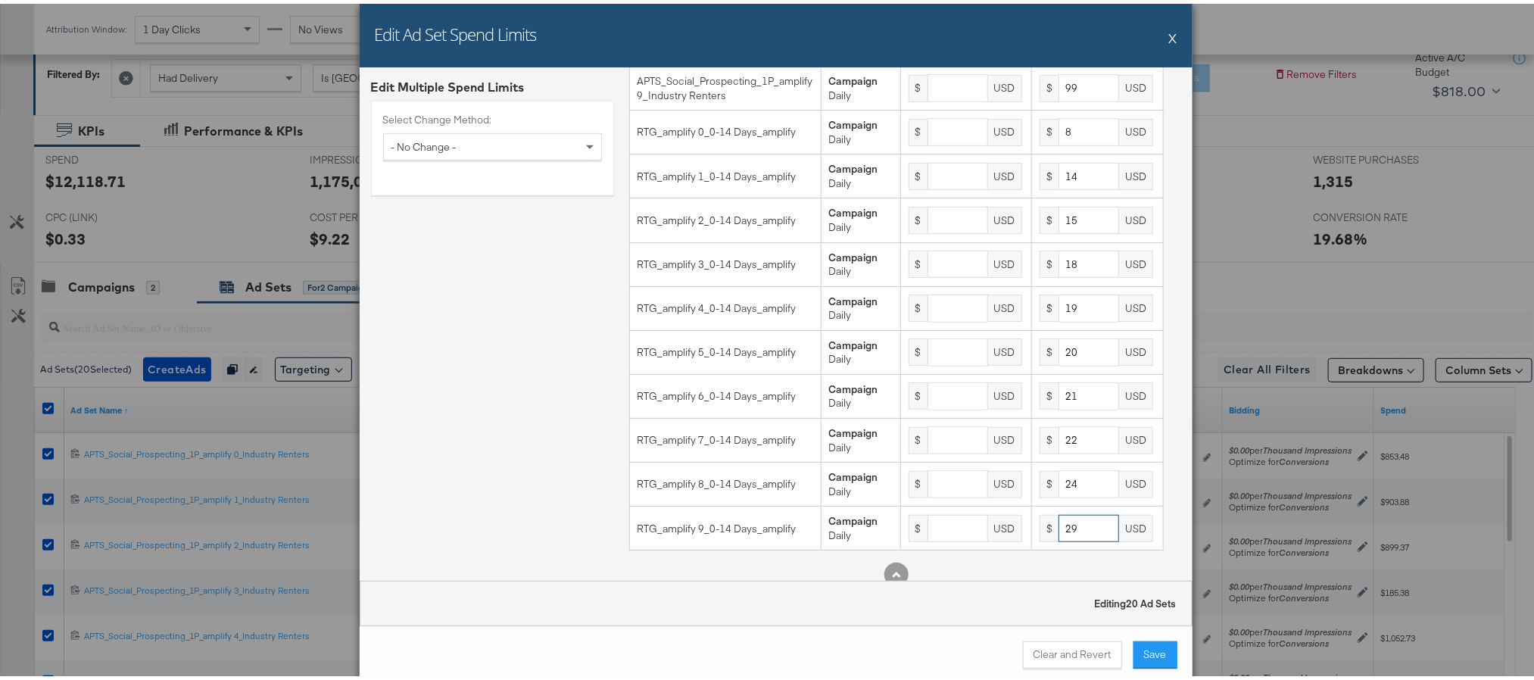
scroll to position [462, 0]
click at [1139, 653] on button "Save" at bounding box center [1155, 651] width 44 height 27
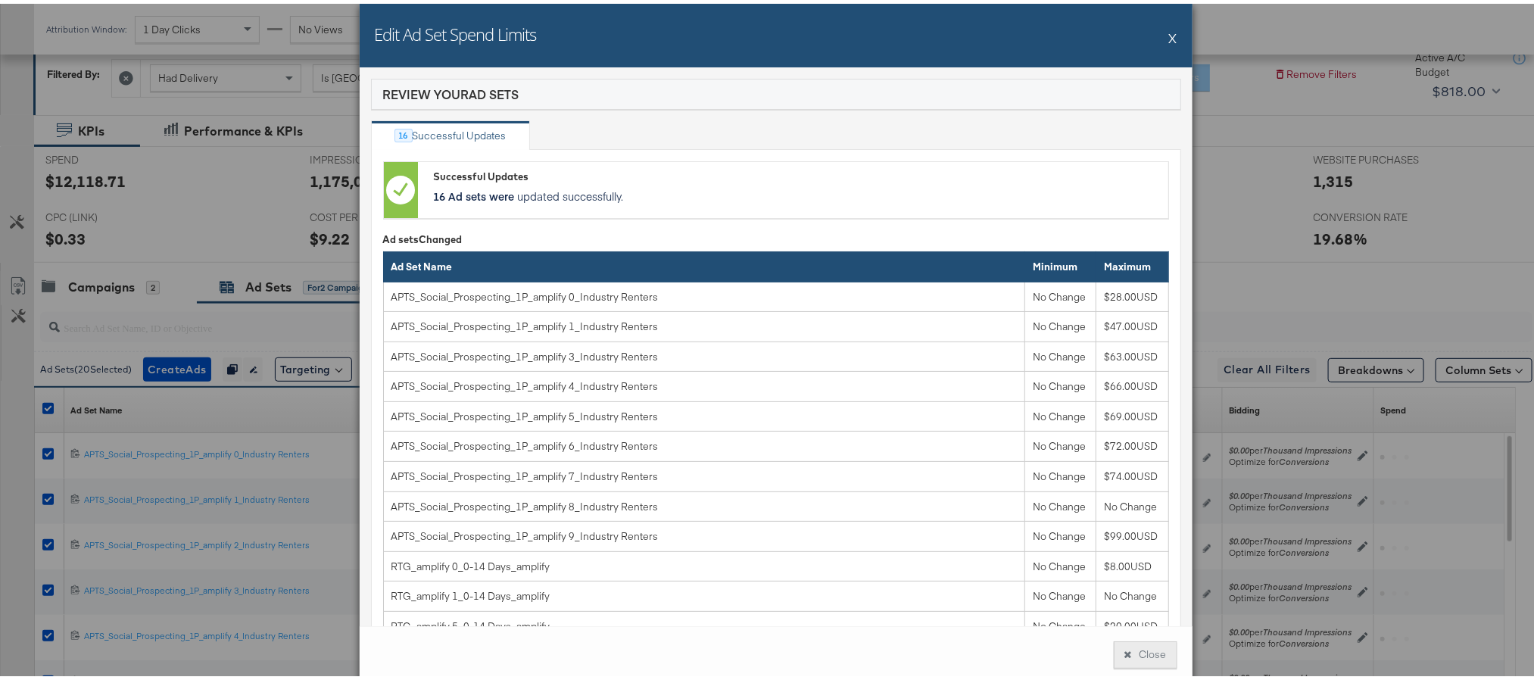
click at [1141, 647] on button "Close" at bounding box center [1146, 651] width 64 height 27
